Goal: Task Accomplishment & Management: Manage account settings

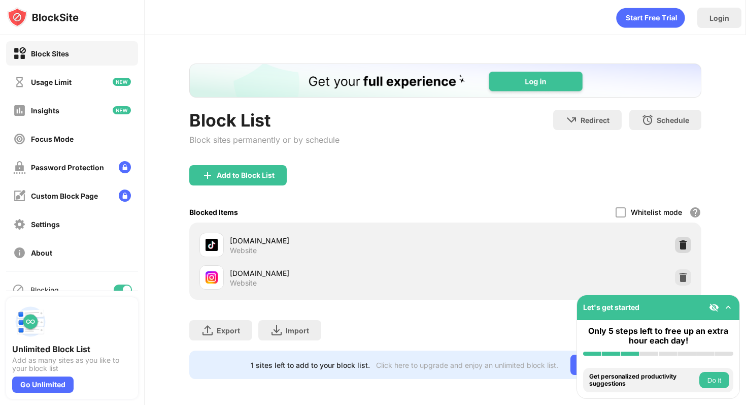
click at [686, 243] on img at bounding box center [683, 245] width 10 height 10
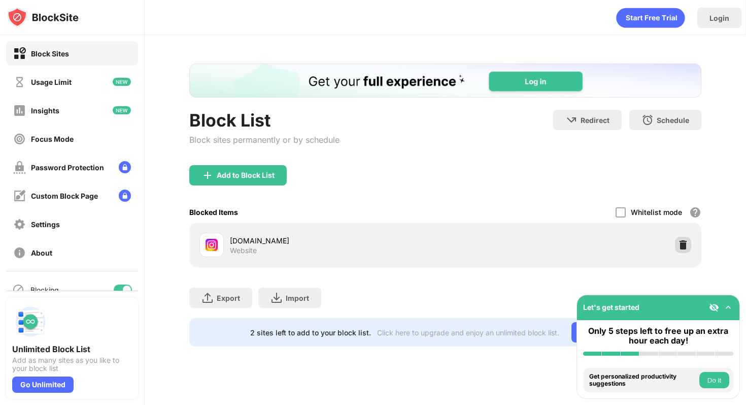
click at [677, 243] on div at bounding box center [683, 245] width 16 height 16
